Goal: Check status: Check status

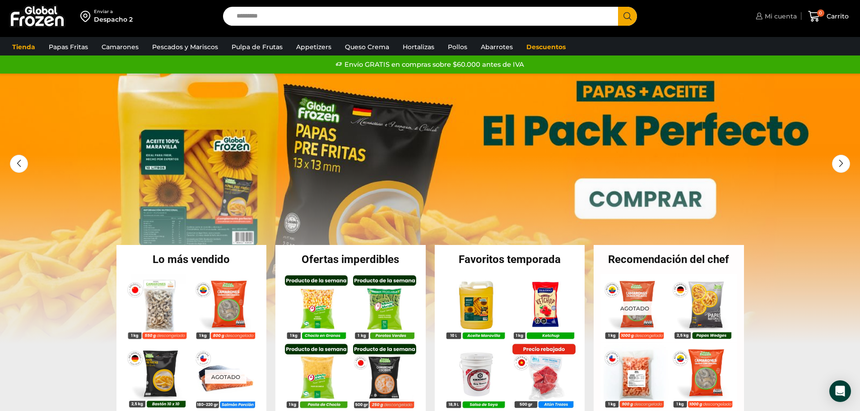
click at [782, 19] on span "Mi cuenta" at bounding box center [779, 16] width 34 height 9
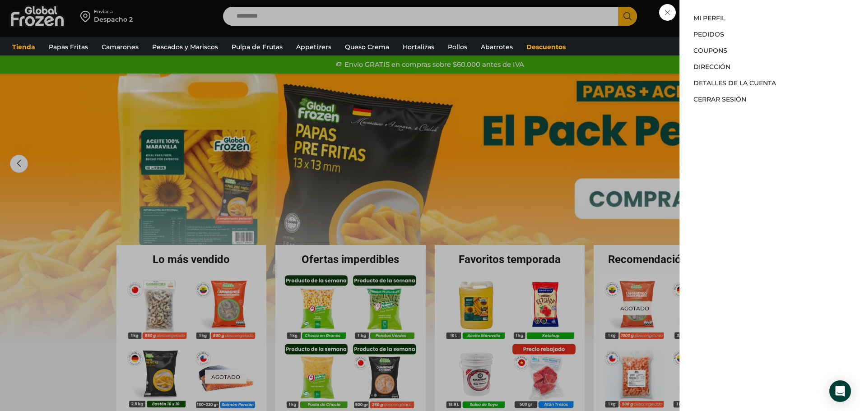
click at [619, 51] on div "Tienda Papas Fritas Papas Bastón Papas Especiales Camarones Camarones Crudos Pe…" at bounding box center [429, 46] width 869 height 17
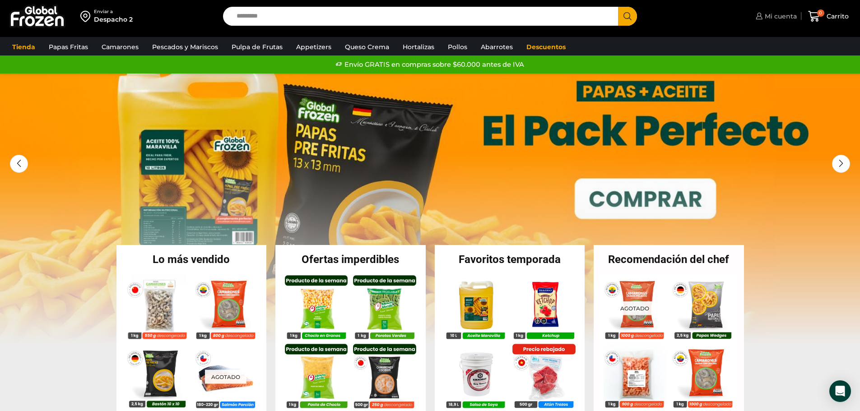
click at [788, 17] on span "Mi cuenta" at bounding box center [779, 16] width 34 height 9
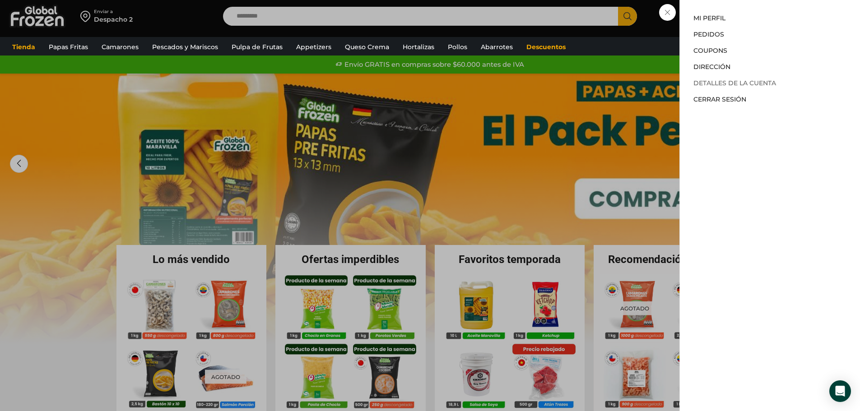
click at [727, 81] on link "Detalles de la cuenta" at bounding box center [734, 83] width 83 height 8
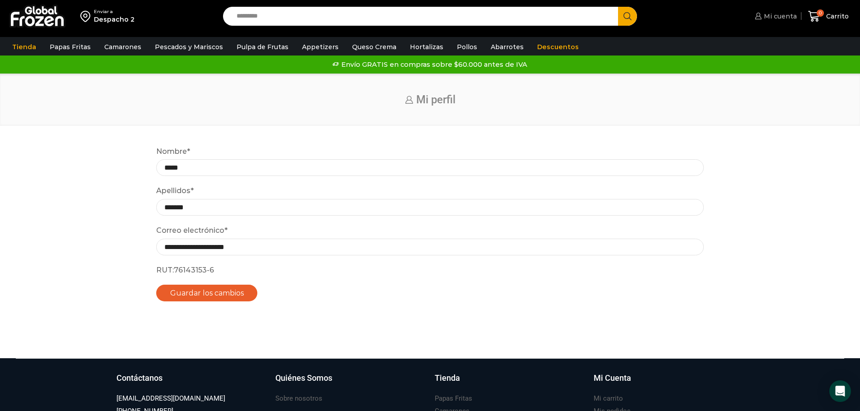
click at [765, 14] on span "Mi cuenta" at bounding box center [778, 16] width 35 height 9
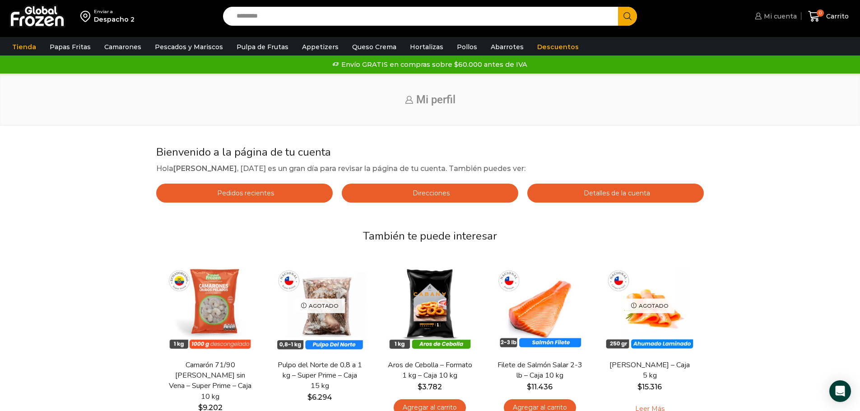
click at [770, 16] on span "Mi cuenta" at bounding box center [778, 16] width 35 height 9
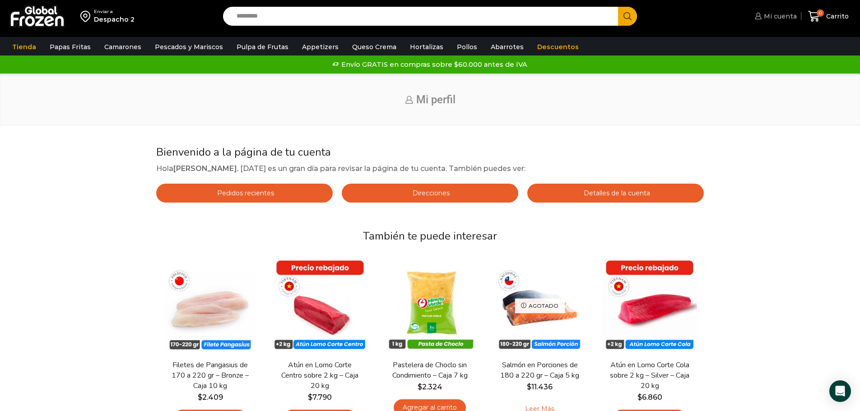
click at [770, 16] on span "Mi cuenta" at bounding box center [778, 16] width 35 height 9
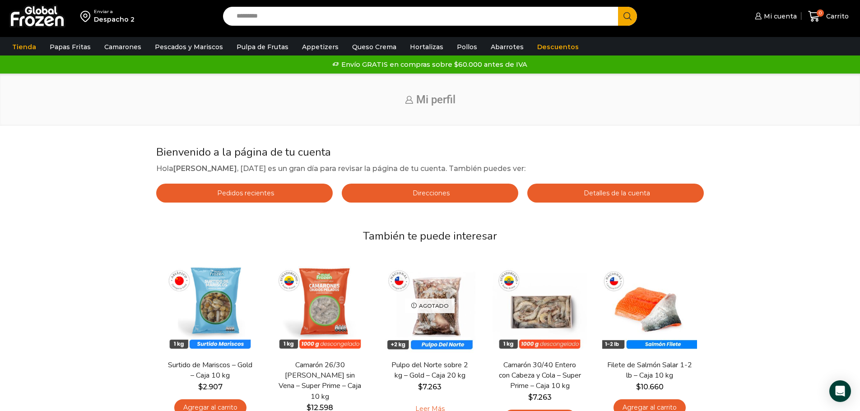
click at [244, 191] on span "Pedidos recientes" at bounding box center [244, 193] width 59 height 8
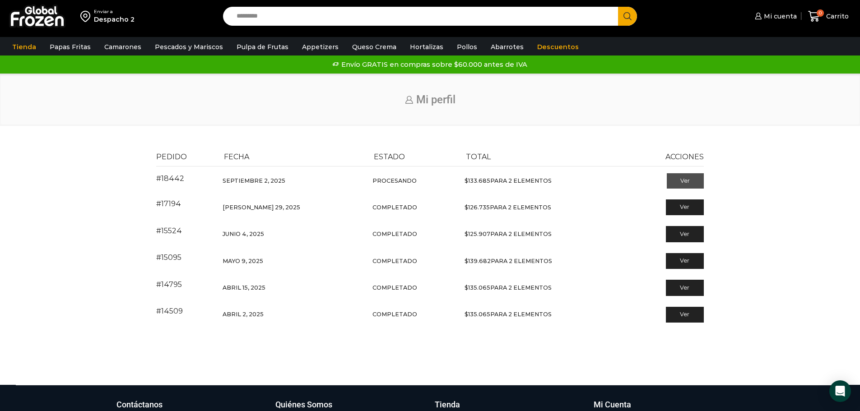
click at [680, 181] on link "Ver" at bounding box center [685, 180] width 37 height 15
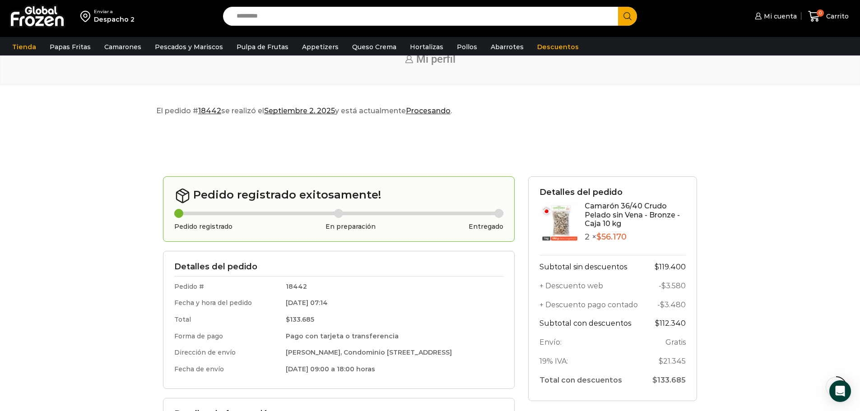
scroll to position [406, 0]
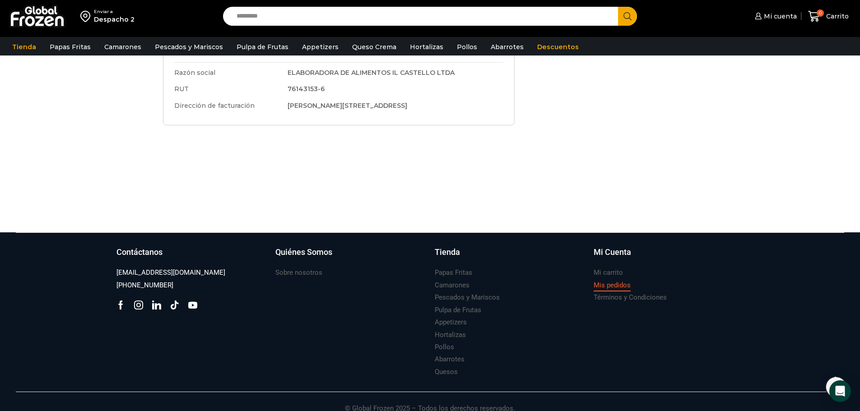
click at [618, 286] on h3 "Mis pedidos" at bounding box center [611, 285] width 37 height 9
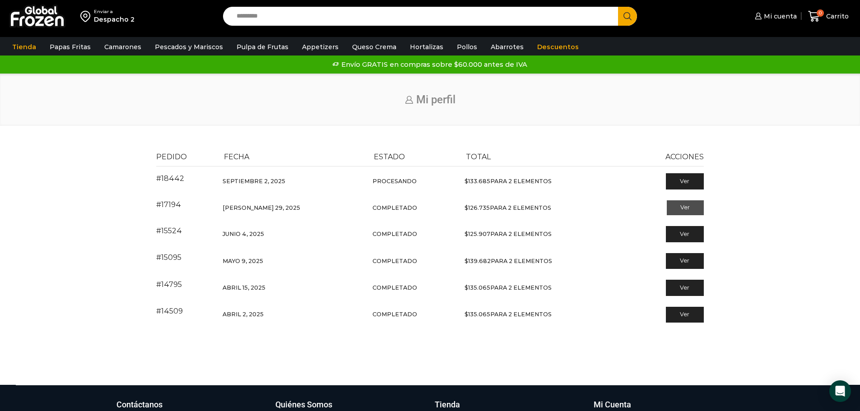
click at [684, 211] on link "Ver" at bounding box center [685, 207] width 37 height 15
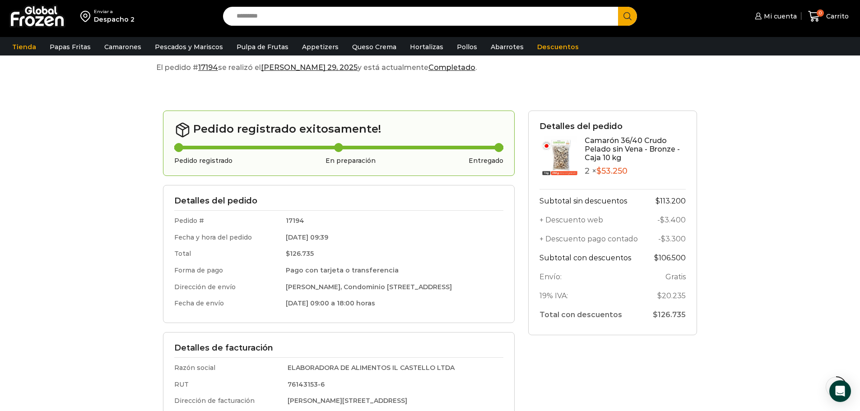
scroll to position [90, 0]
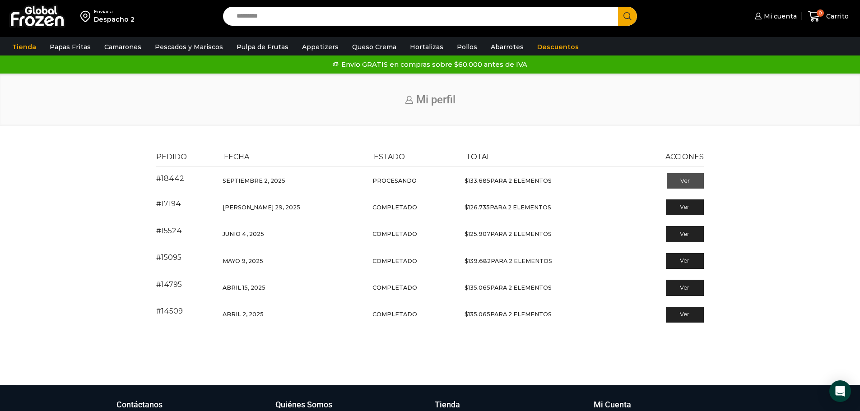
click at [685, 183] on link "Ver" at bounding box center [685, 180] width 37 height 15
